Goal: Task Accomplishment & Management: Manage account settings

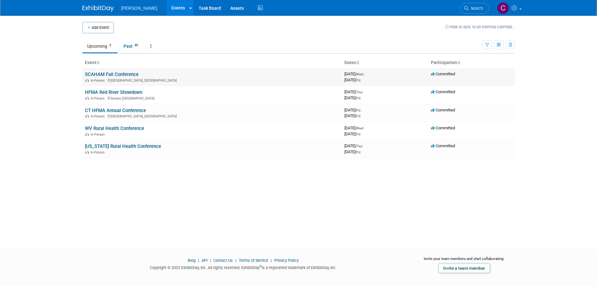
click at [107, 72] on link "SCAHAM Fall Conference" at bounding box center [112, 74] width 54 height 6
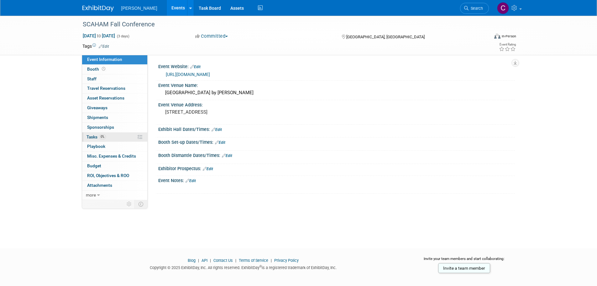
click at [93, 136] on span "Tasks 0%" at bounding box center [96, 136] width 19 height 5
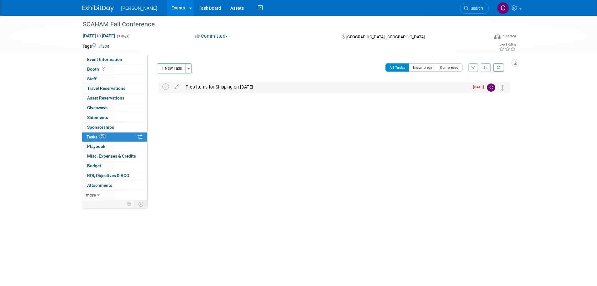
click at [224, 88] on div "Prep Items for Shipping on 10/2/25" at bounding box center [325, 86] width 287 height 11
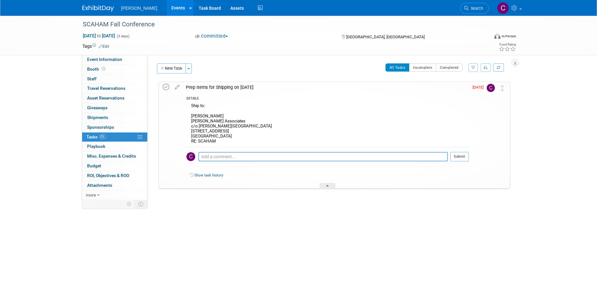
click at [166, 86] on icon at bounding box center [166, 87] width 7 height 7
click at [129, 61] on link "Event Information" at bounding box center [114, 59] width 65 height 9
